Goal: Find specific page/section: Find specific page/section

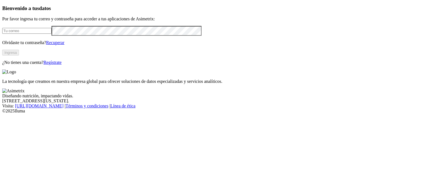
type input "[PERSON_NAME][EMAIL_ADDRESS][PERSON_NAME][DOMAIN_NAME]"
click at [19, 55] on button "Ingresa" at bounding box center [10, 53] width 17 height 6
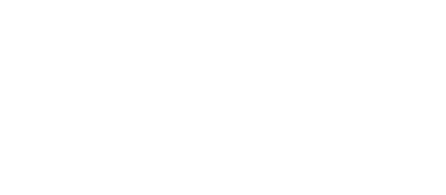
click at [71, 73] on div at bounding box center [225, 97] width 446 height 195
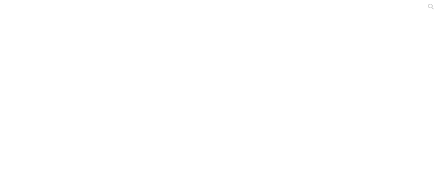
click at [69, 69] on div at bounding box center [225, 97] width 446 height 195
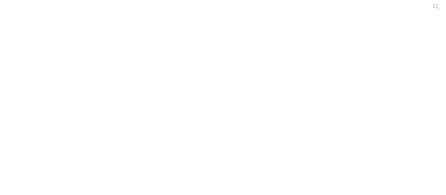
click at [73, 69] on div at bounding box center [225, 97] width 446 height 195
click at [134, 69] on div at bounding box center [222, 97] width 441 height 195
